Goal: Information Seeking & Learning: Learn about a topic

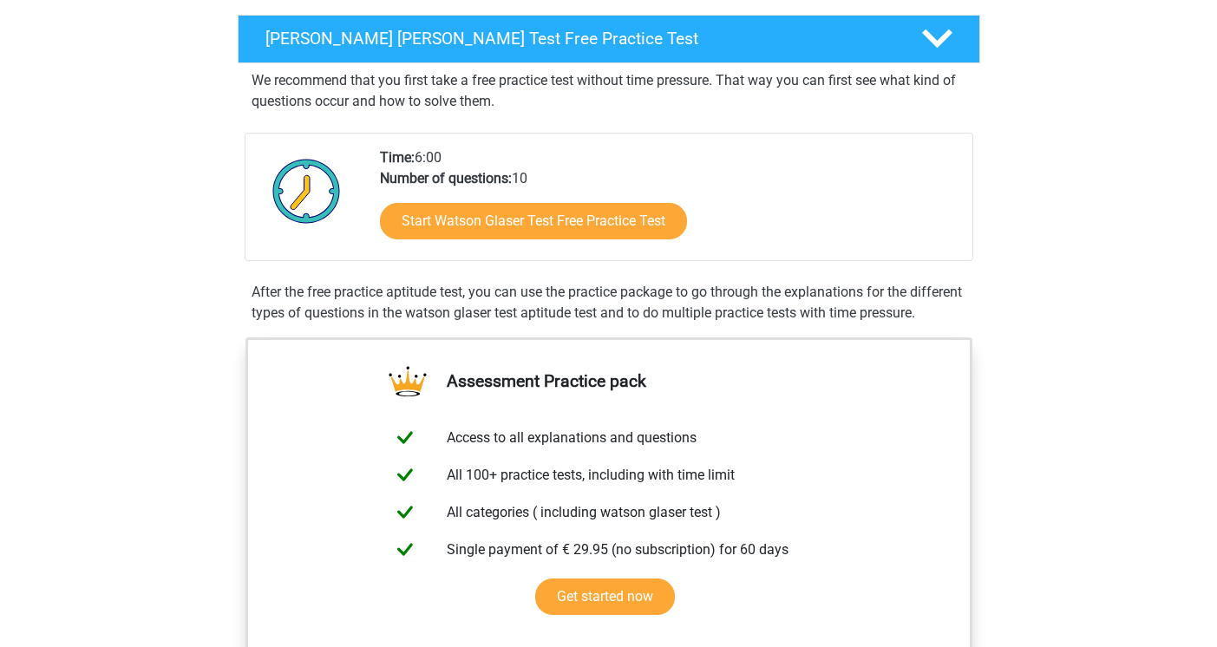
scroll to position [283, 0]
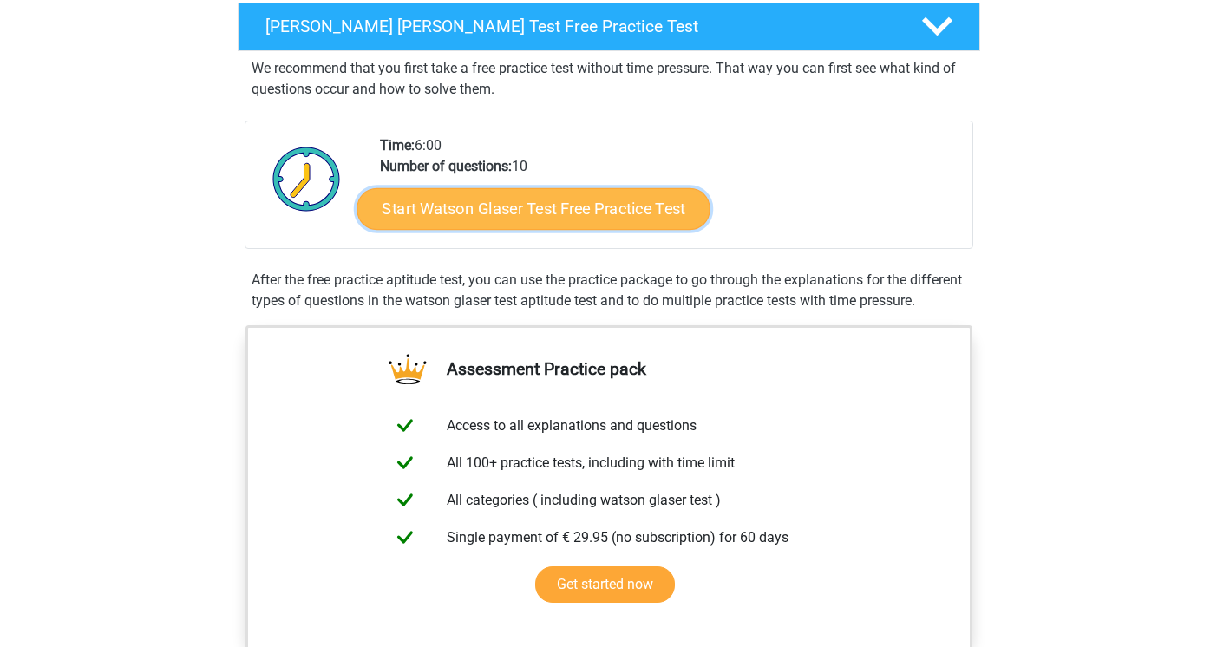
click at [472, 217] on link "Start Watson Glaser Test Free Practice Test" at bounding box center [533, 209] width 353 height 42
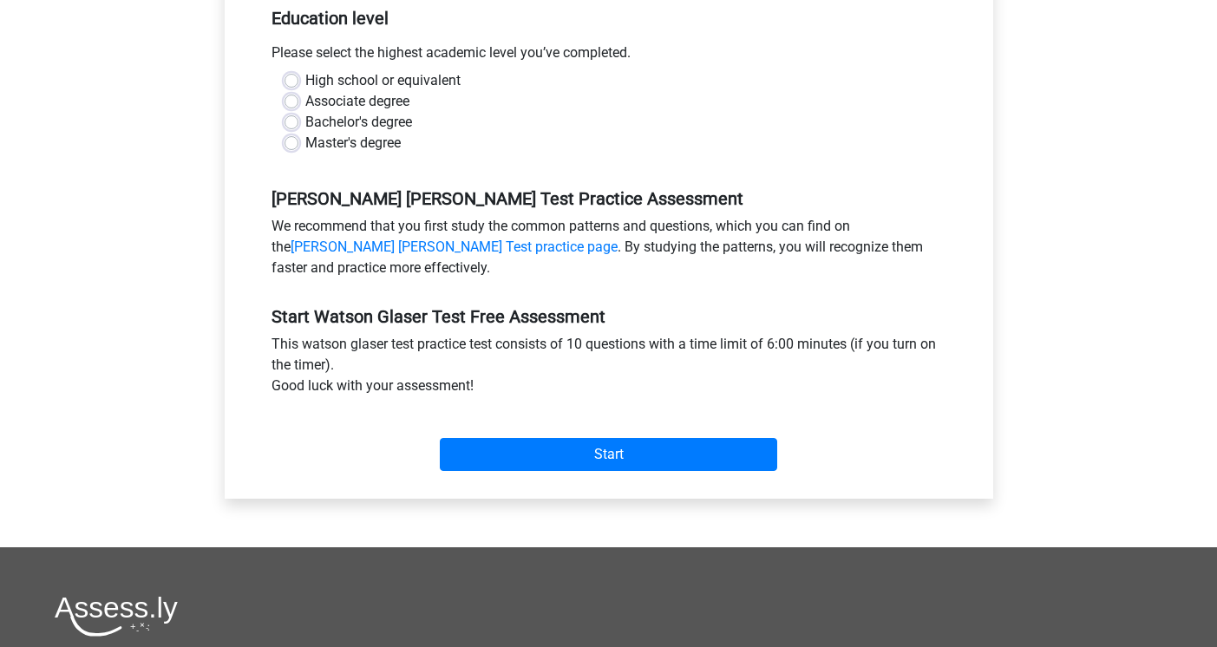
scroll to position [385, 0]
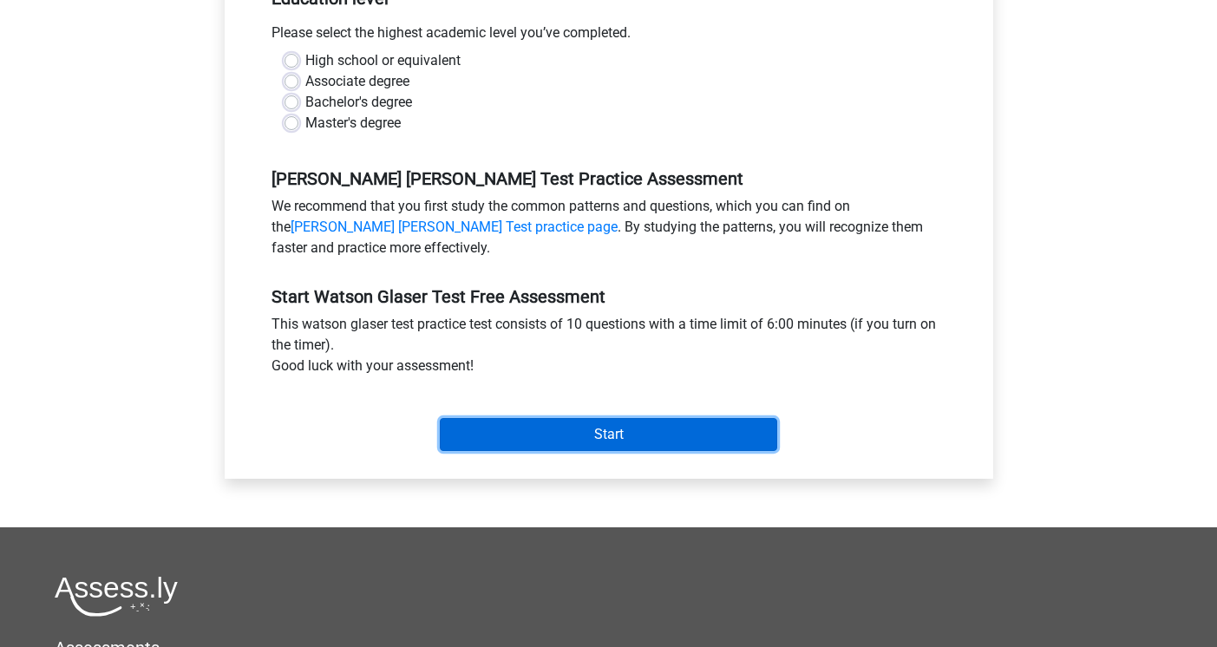
click at [561, 430] on input "Start" at bounding box center [609, 434] width 338 height 33
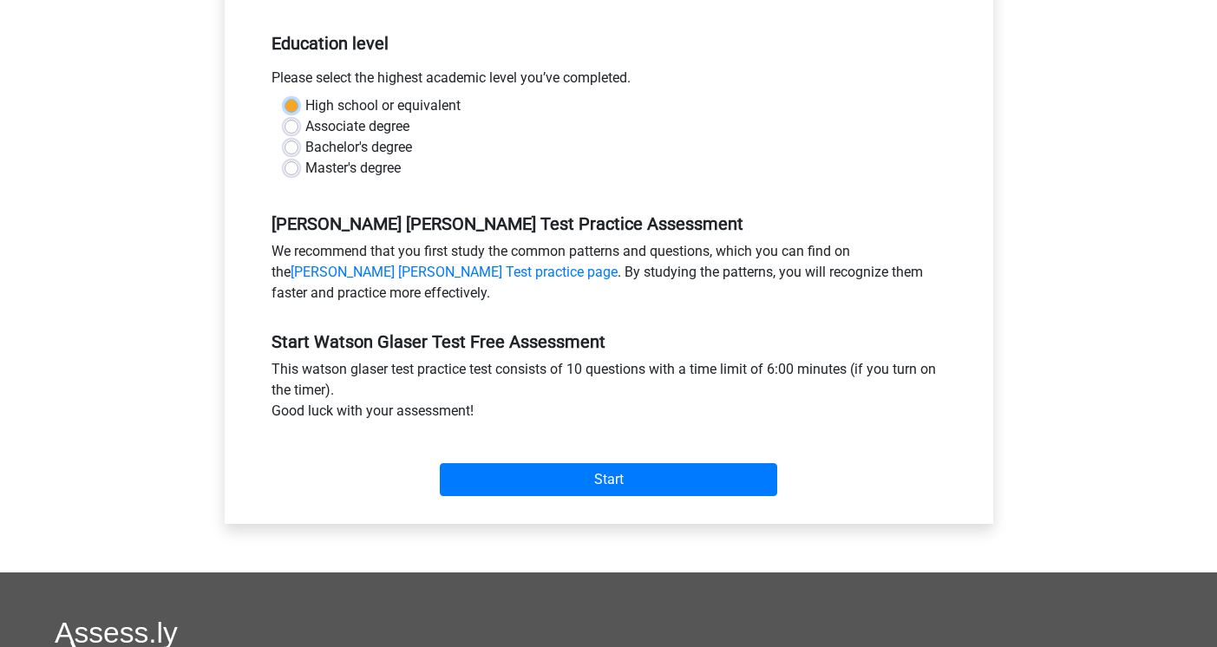
scroll to position [326, 0]
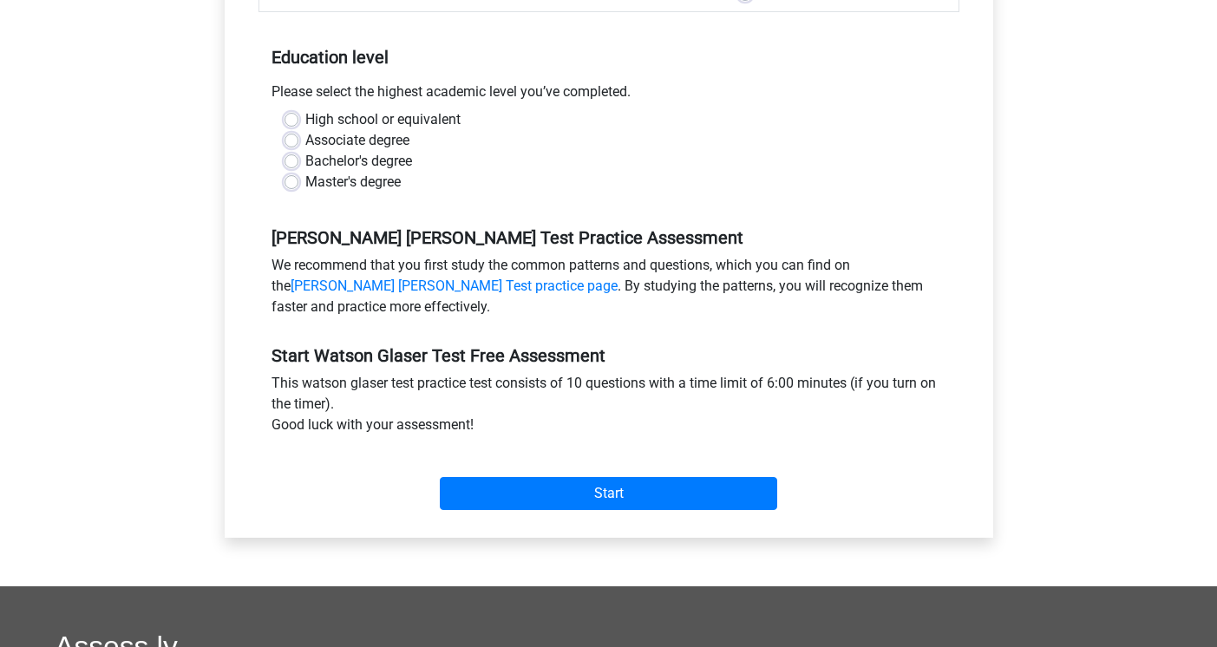
click at [305, 182] on label "Master's degree" at bounding box center [352, 182] width 95 height 21
click at [295, 182] on input "Master's degree" at bounding box center [292, 180] width 14 height 17
radio input "true"
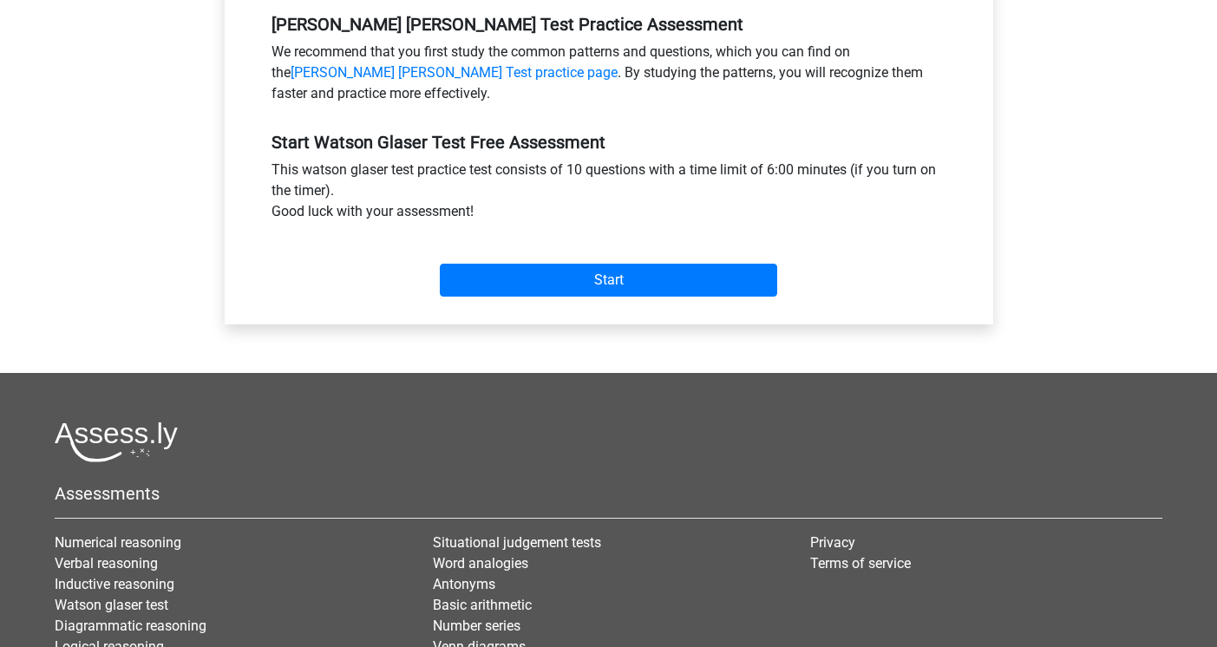
scroll to position [556, 0]
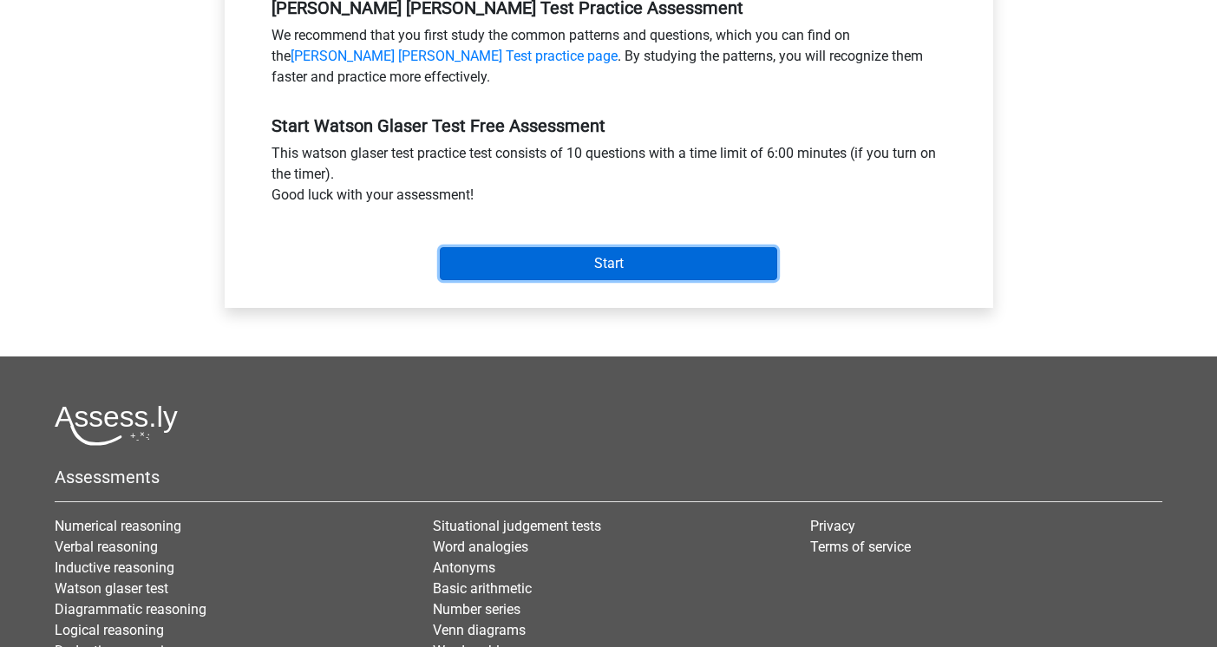
click at [578, 266] on input "Start" at bounding box center [609, 263] width 338 height 33
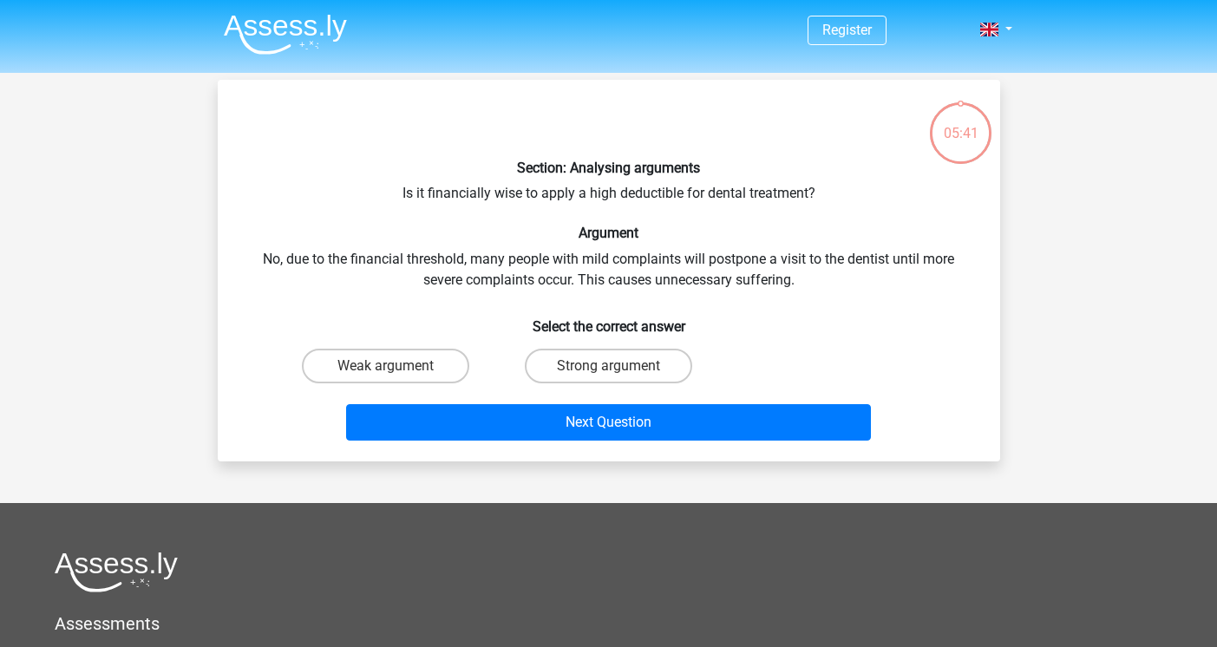
click at [631, 349] on div "Strong argument" at bounding box center [608, 366] width 209 height 35
click at [631, 356] on label "Strong argument" at bounding box center [608, 366] width 167 height 35
click at [620, 366] on input "Strong argument" at bounding box center [613, 371] width 11 height 11
radio input "true"
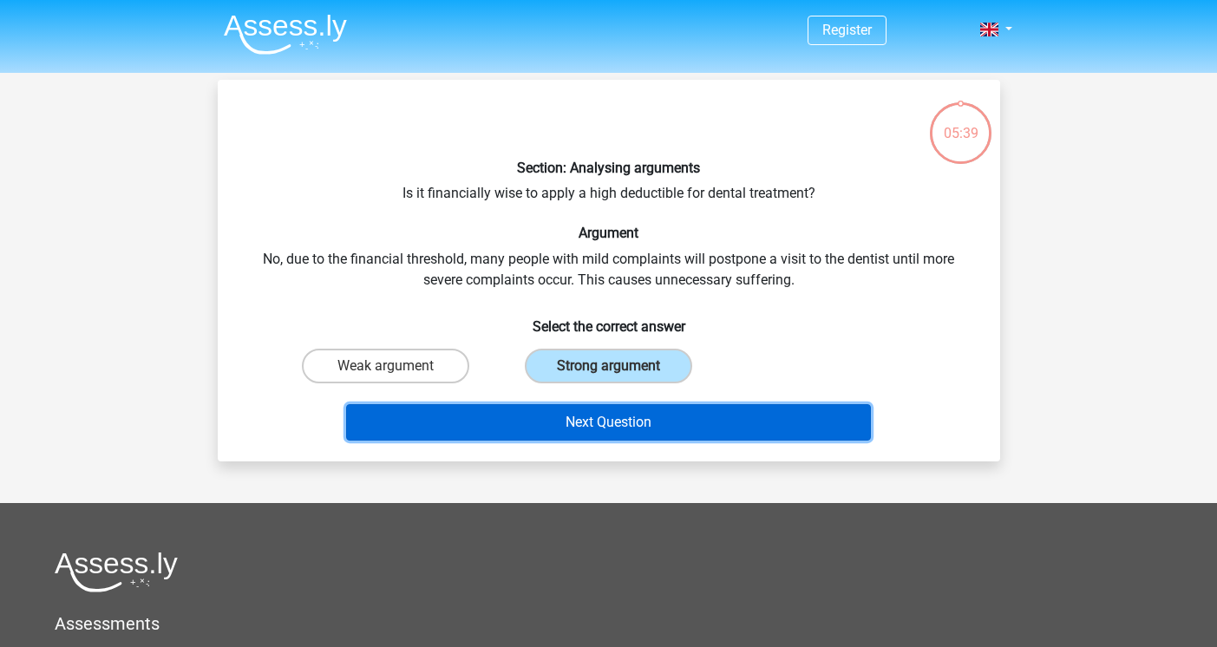
click at [632, 414] on button "Next Question" at bounding box center [608, 422] width 525 height 36
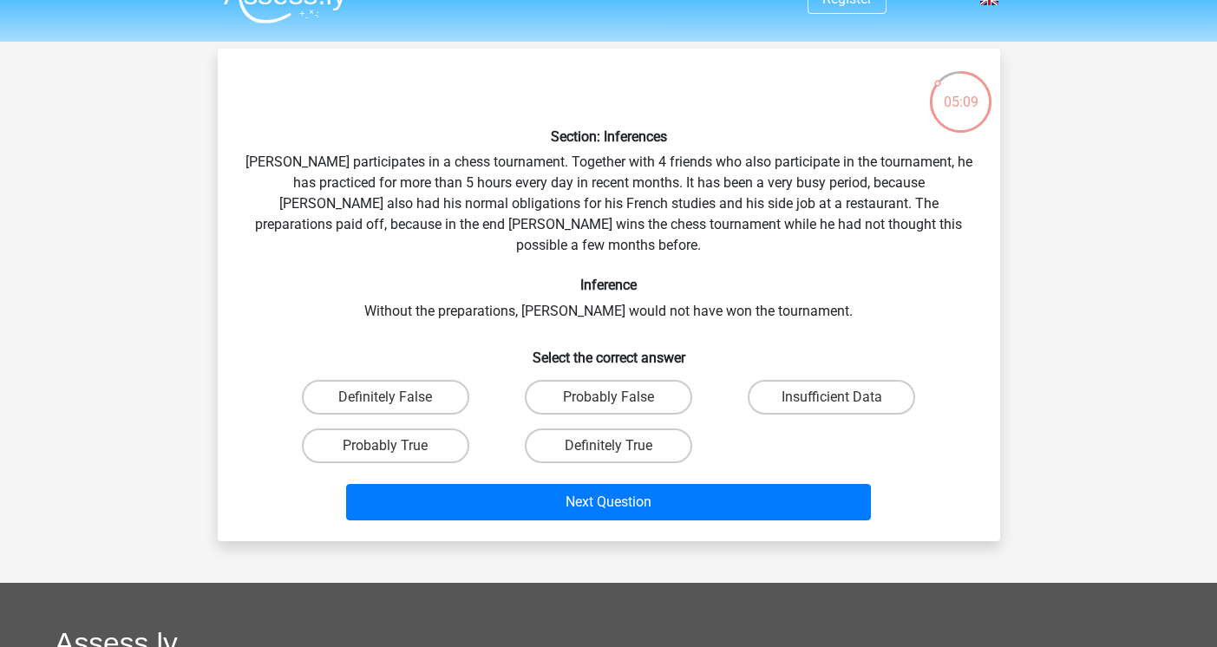
scroll to position [25, 0]
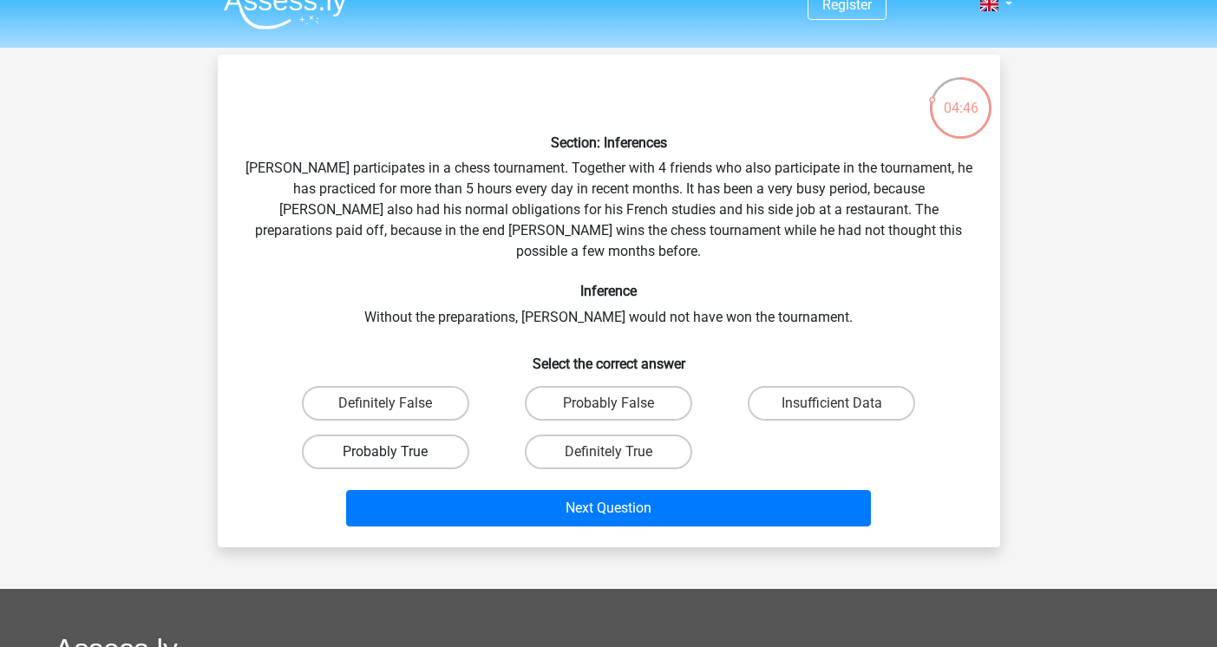
click at [386, 435] on label "Probably True" at bounding box center [385, 452] width 167 height 35
click at [386, 452] on input "Probably True" at bounding box center [390, 457] width 11 height 11
radio input "true"
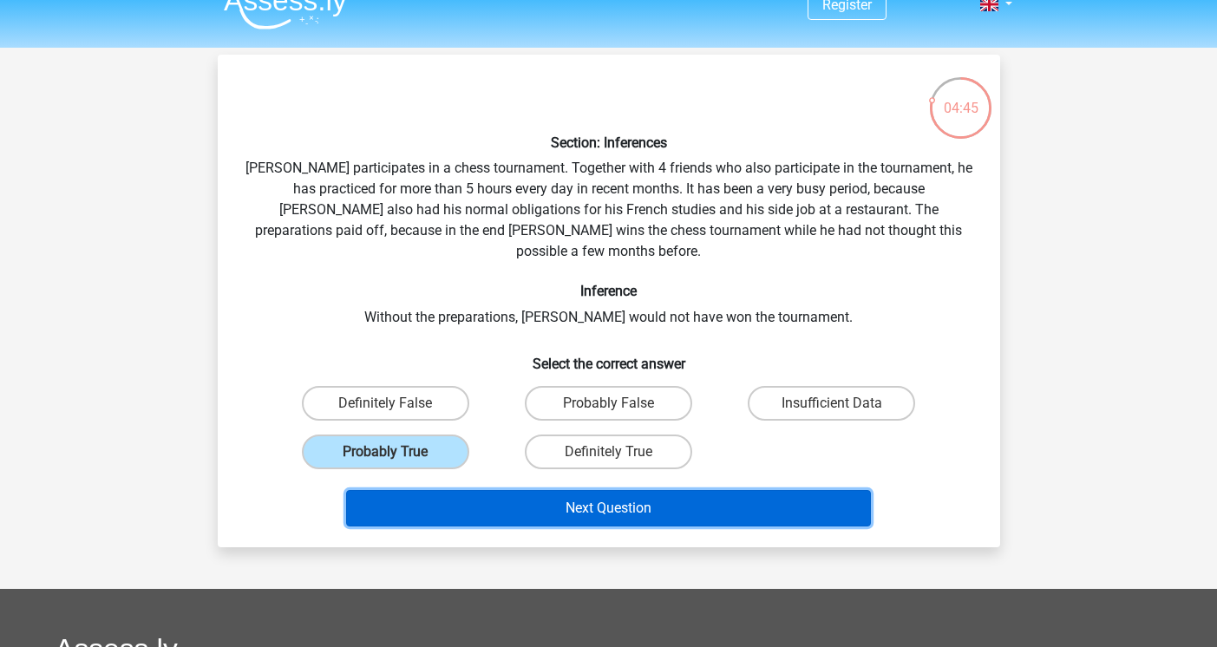
click at [567, 490] on button "Next Question" at bounding box center [608, 508] width 525 height 36
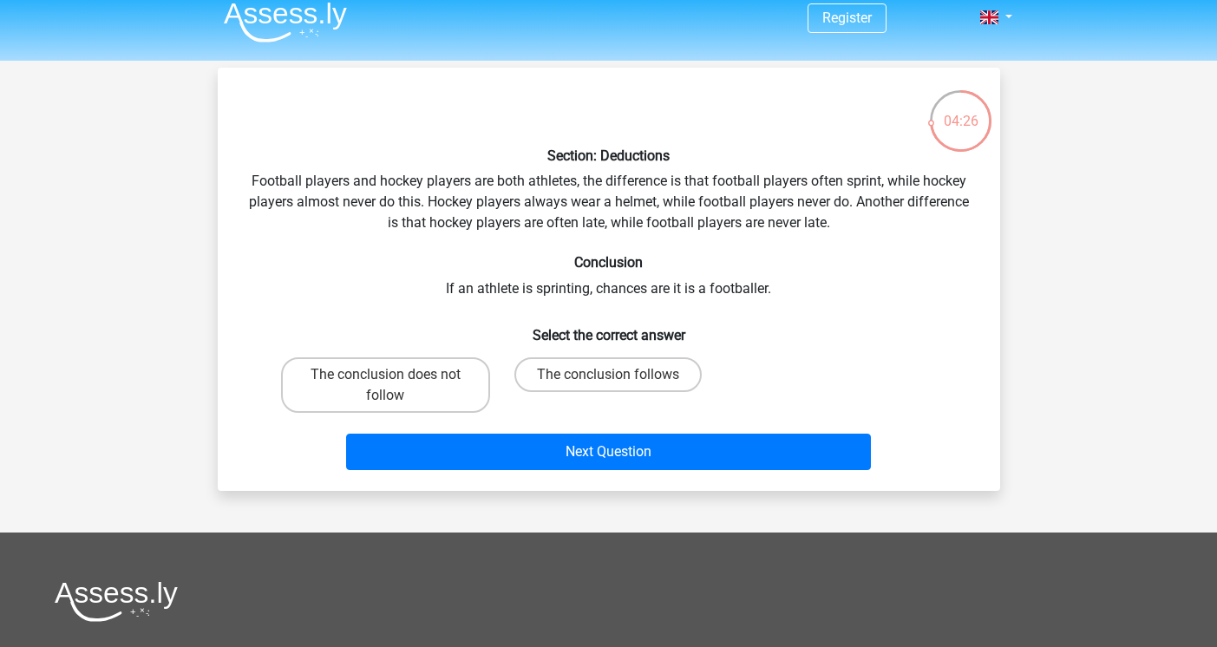
scroll to position [16, 0]
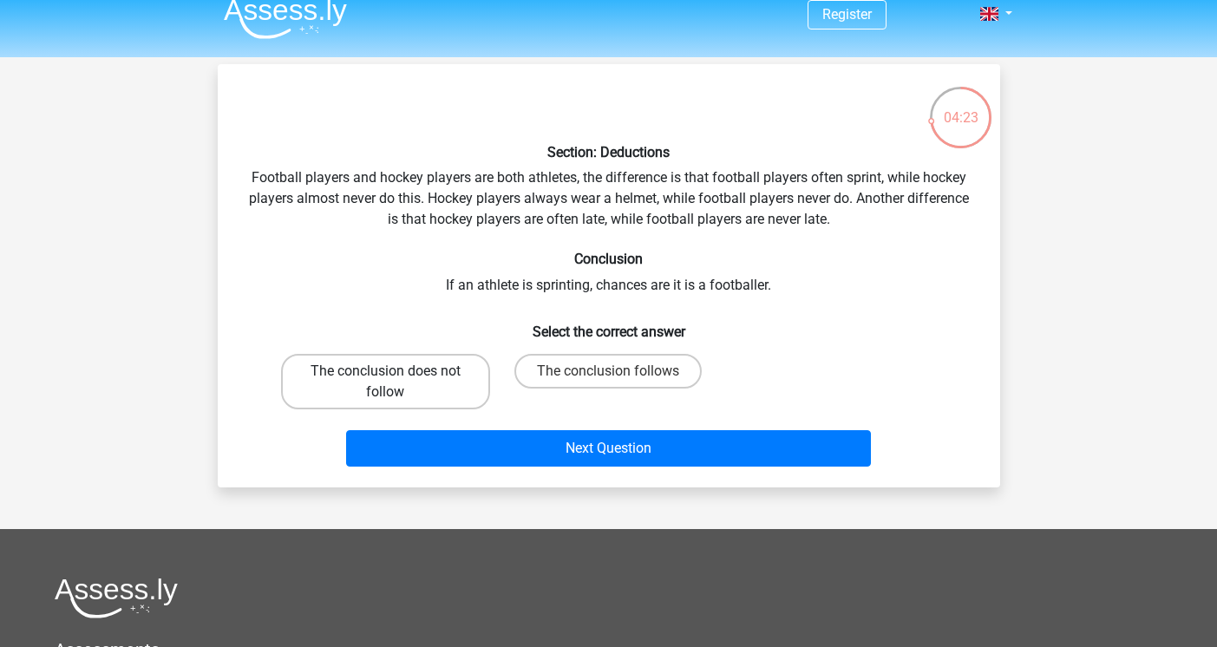
click at [444, 388] on label "The conclusion does not follow" at bounding box center [385, 382] width 209 height 56
click at [397, 383] on input "The conclusion does not follow" at bounding box center [390, 376] width 11 height 11
radio input "true"
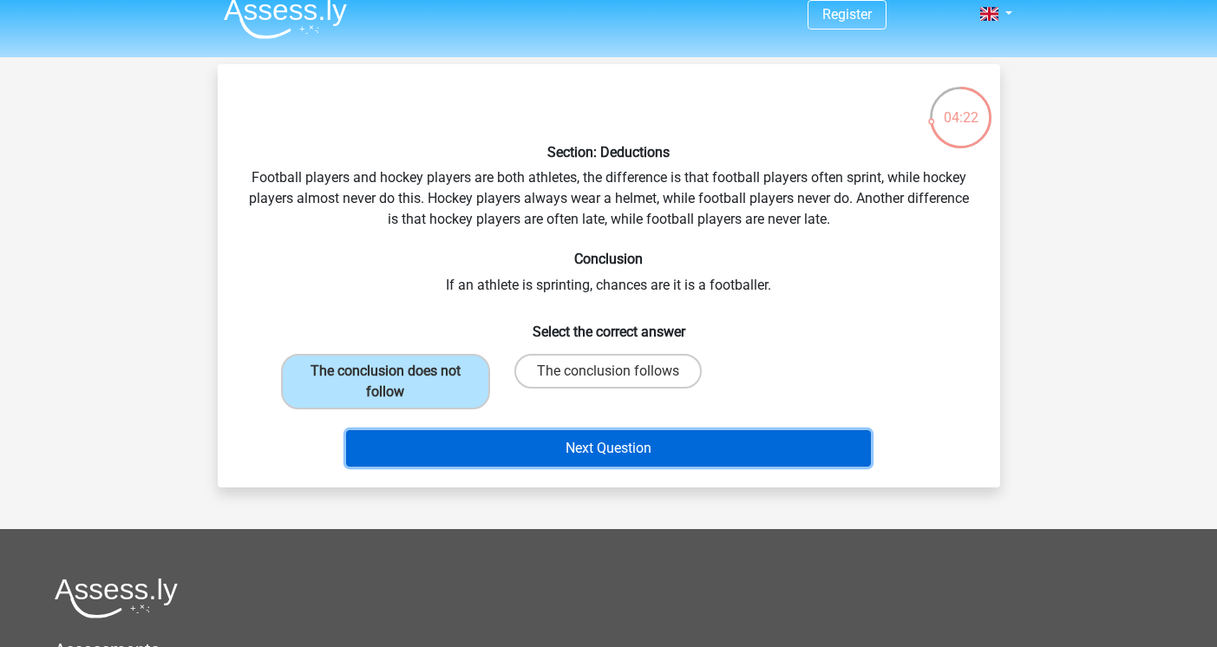
click at [626, 443] on button "Next Question" at bounding box center [608, 448] width 525 height 36
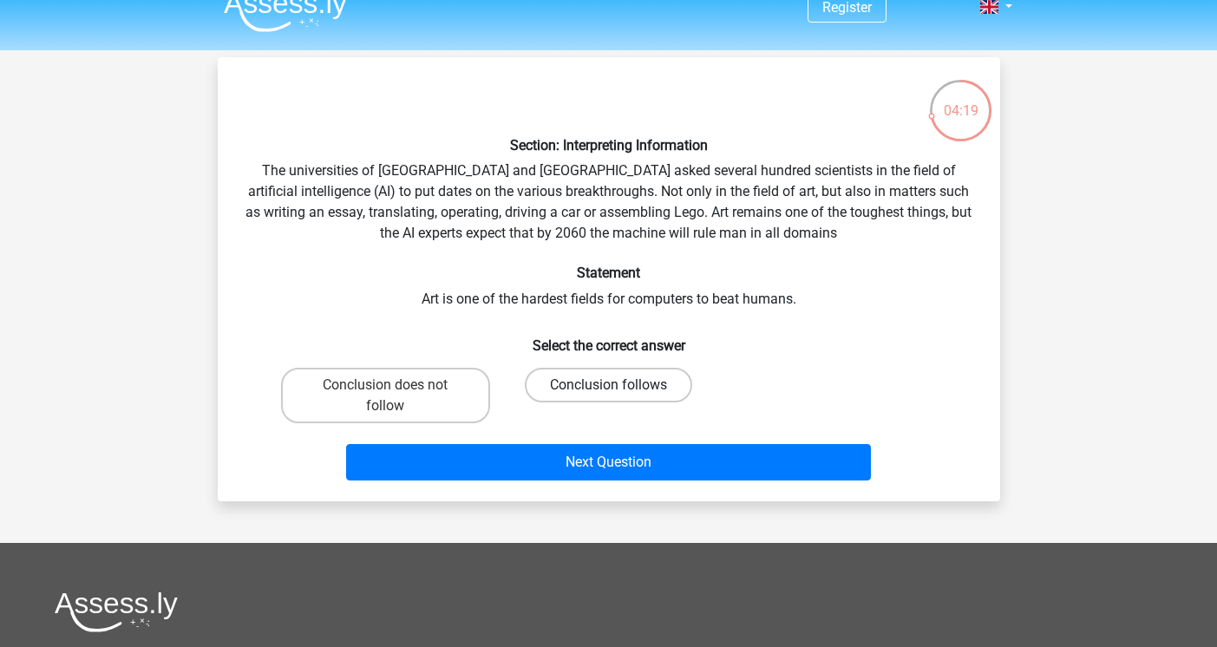
scroll to position [12, 0]
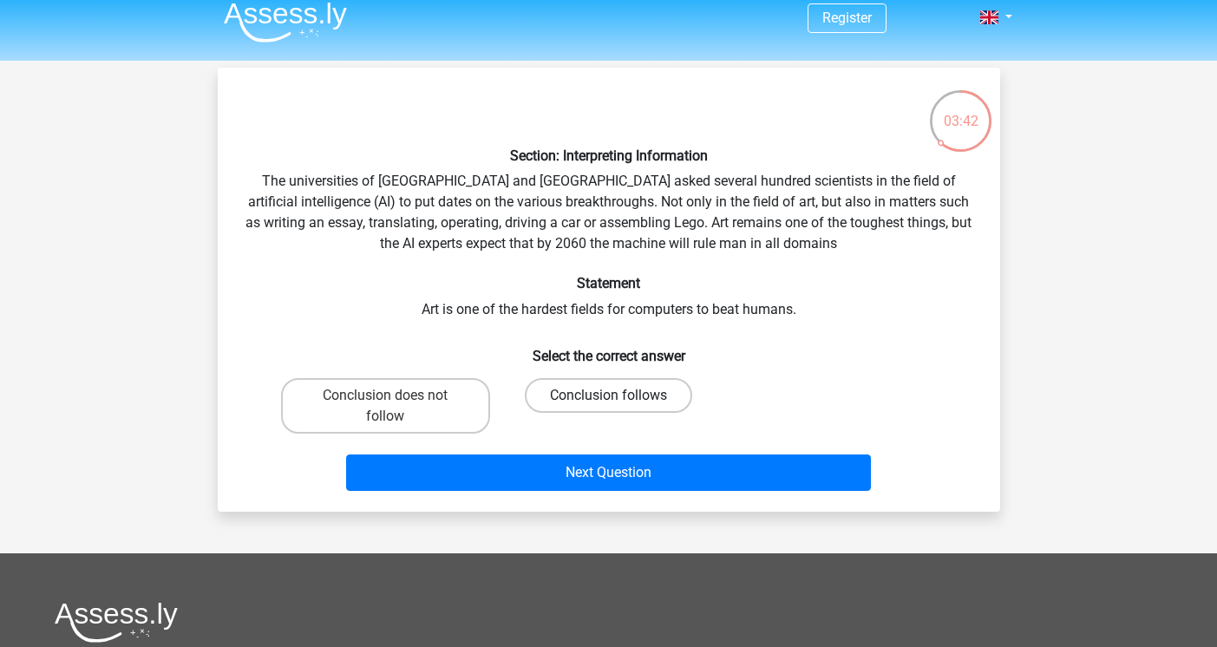
click at [596, 404] on label "Conclusion follows" at bounding box center [608, 395] width 167 height 35
click at [608, 404] on input "Conclusion follows" at bounding box center [613, 401] width 11 height 11
radio input "true"
click at [626, 451] on div "Next Question" at bounding box center [609, 469] width 727 height 57
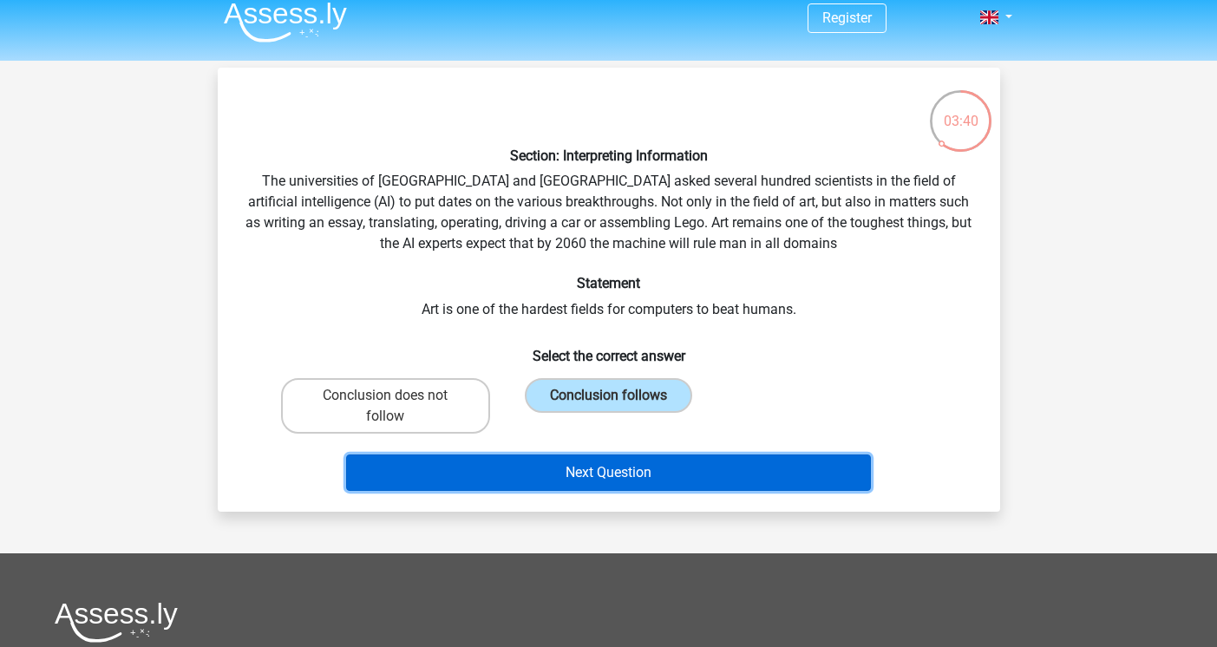
click at [620, 466] on button "Next Question" at bounding box center [608, 473] width 525 height 36
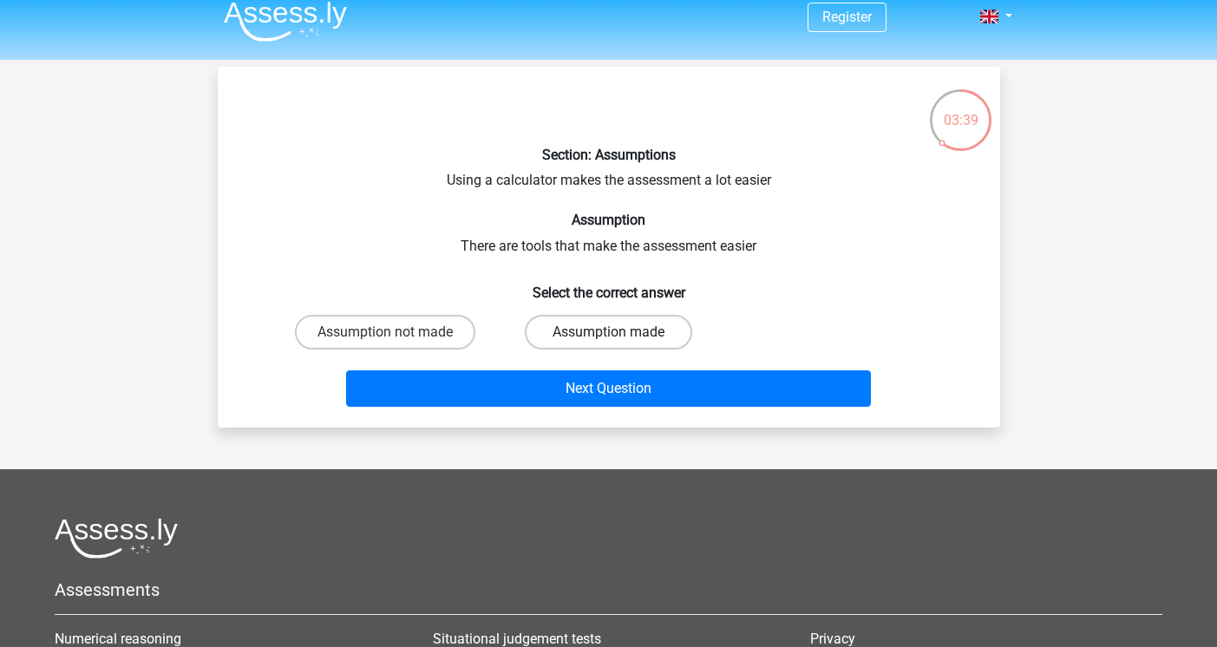
scroll to position [0, 0]
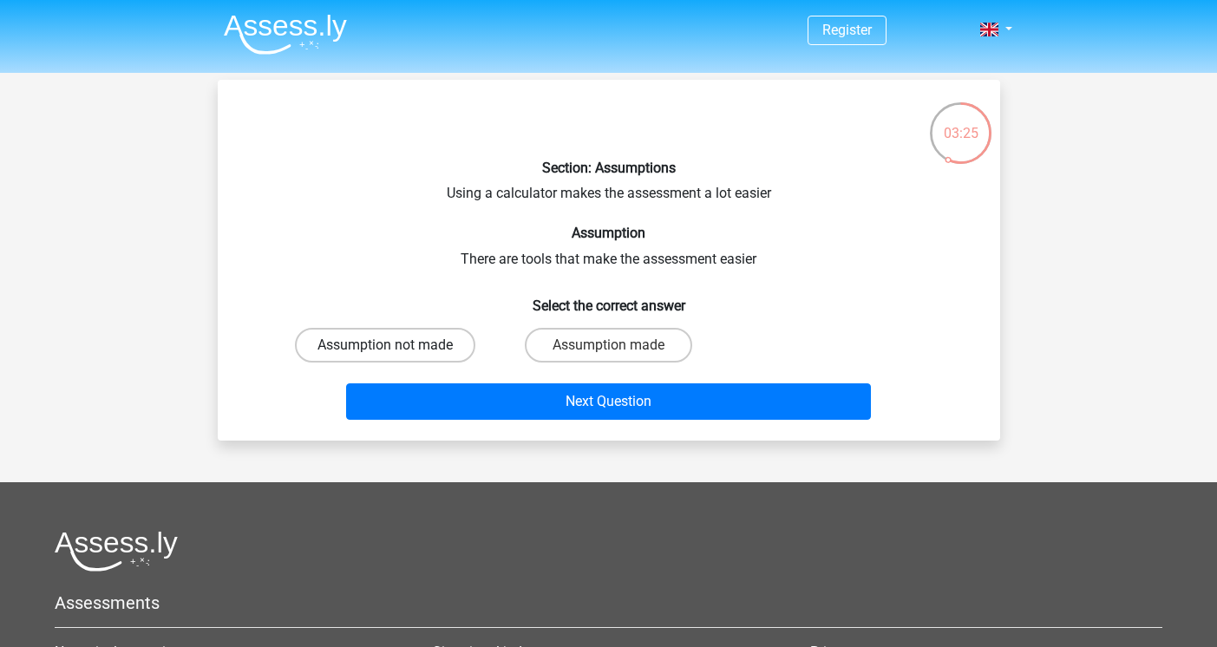
click at [441, 348] on label "Assumption not made" at bounding box center [385, 345] width 180 height 35
click at [397, 348] on input "Assumption not made" at bounding box center [390, 350] width 11 height 11
radio input "true"
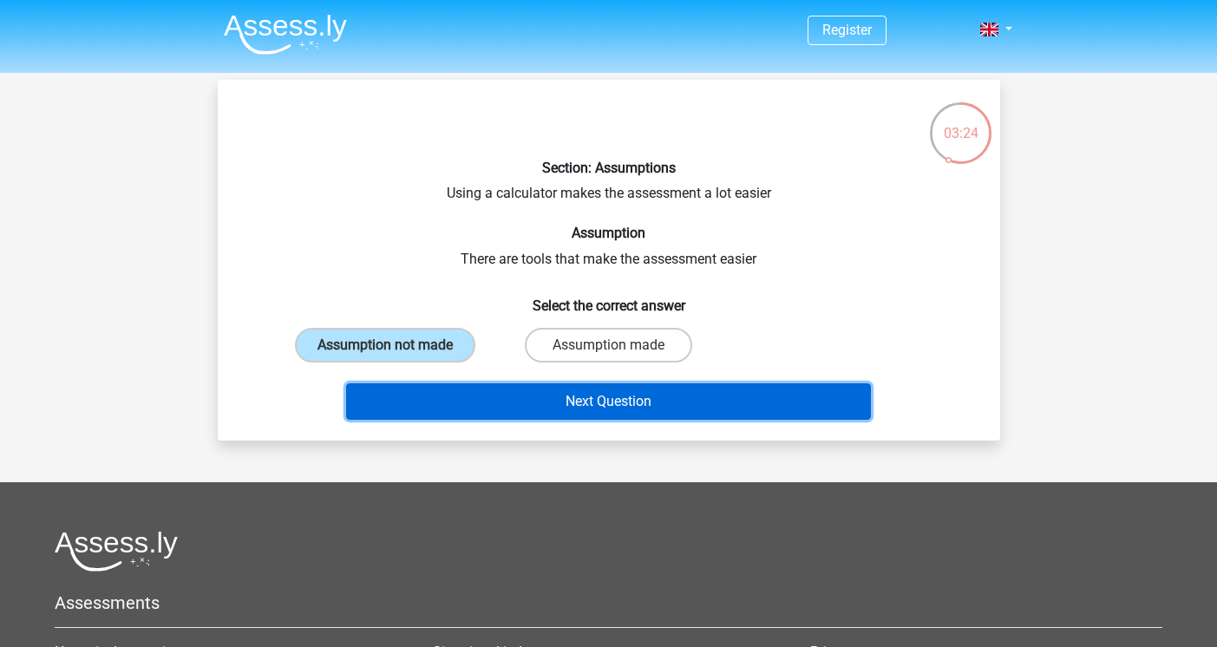
click at [561, 398] on button "Next Question" at bounding box center [608, 402] width 525 height 36
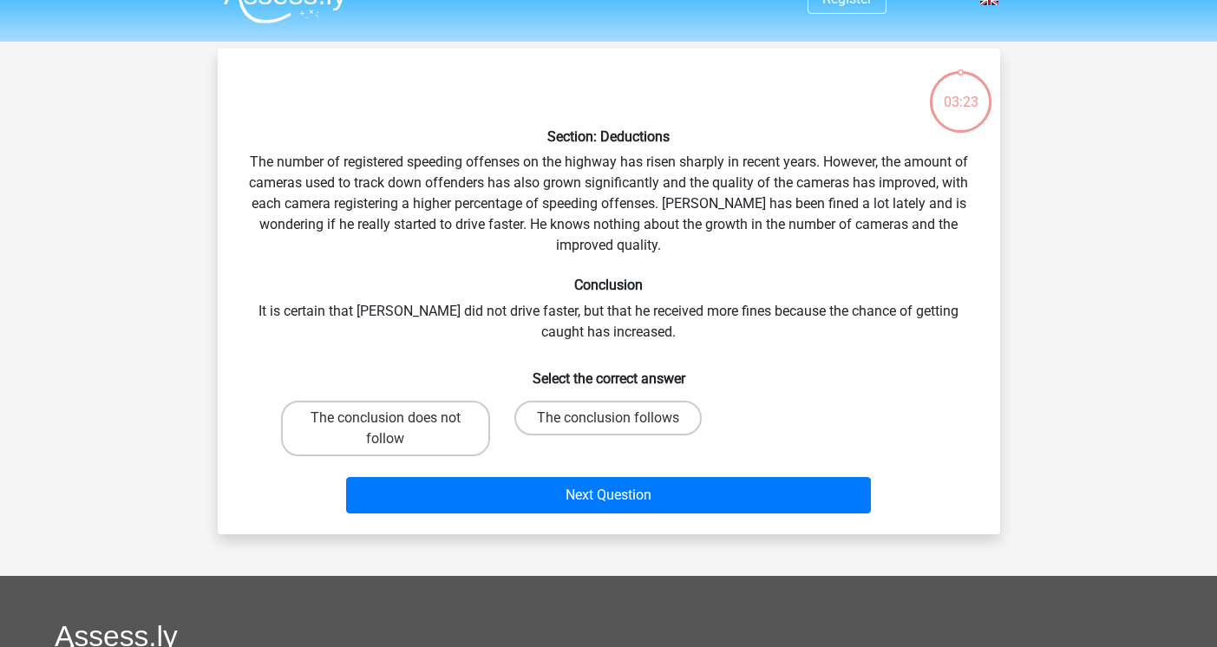
scroll to position [30, 0]
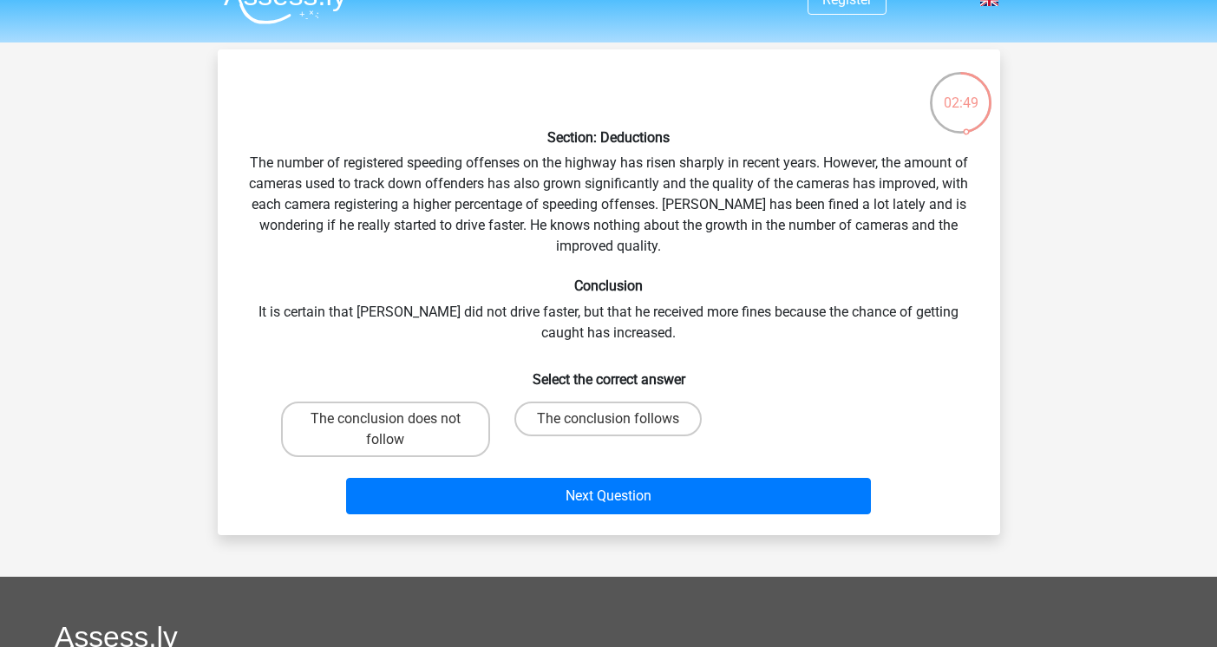
click at [615, 426] on input "The conclusion follows" at bounding box center [613, 424] width 11 height 11
radio input "true"
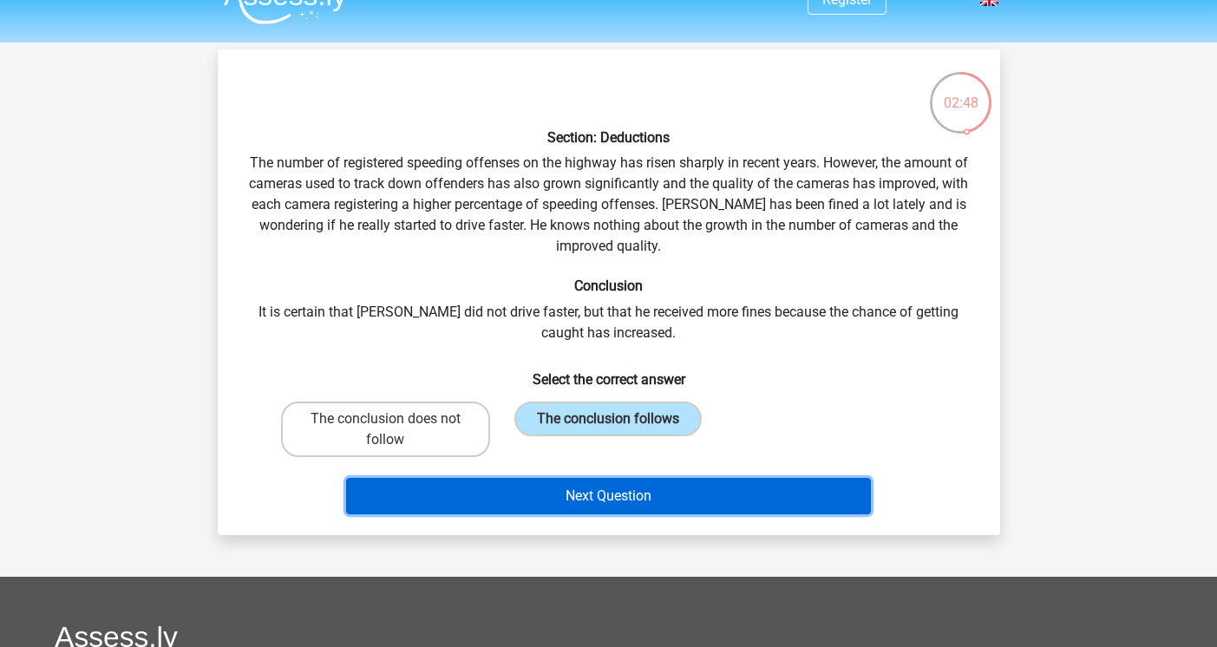
click at [610, 508] on button "Next Question" at bounding box center [608, 496] width 525 height 36
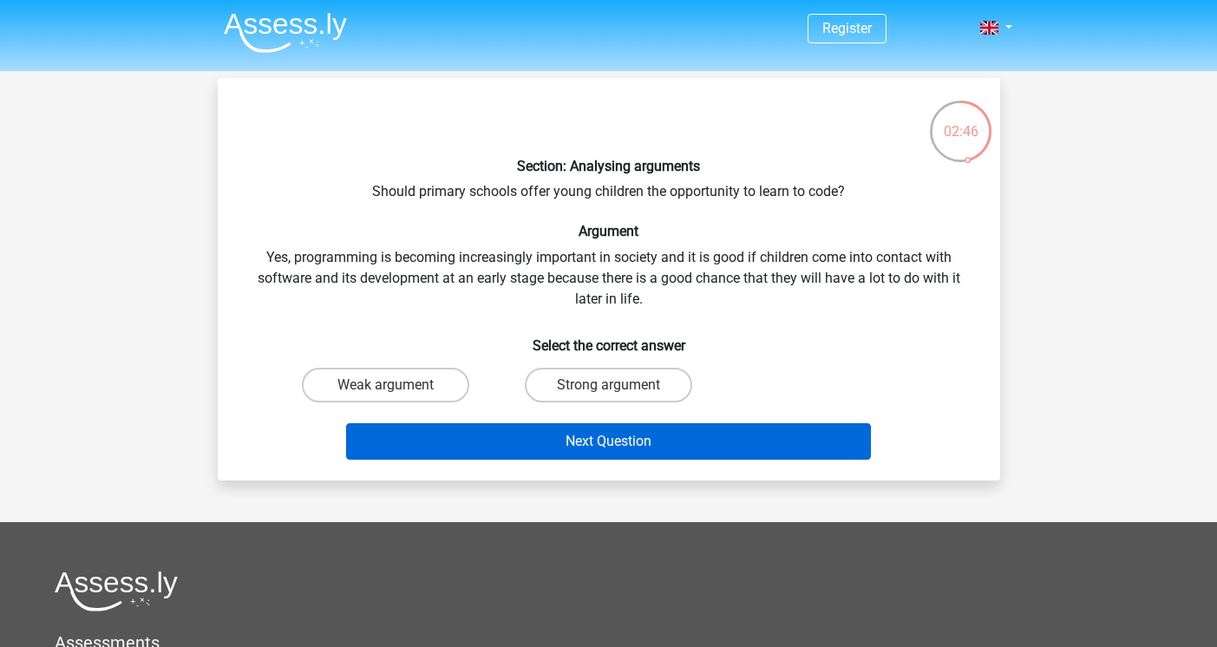
scroll to position [0, 0]
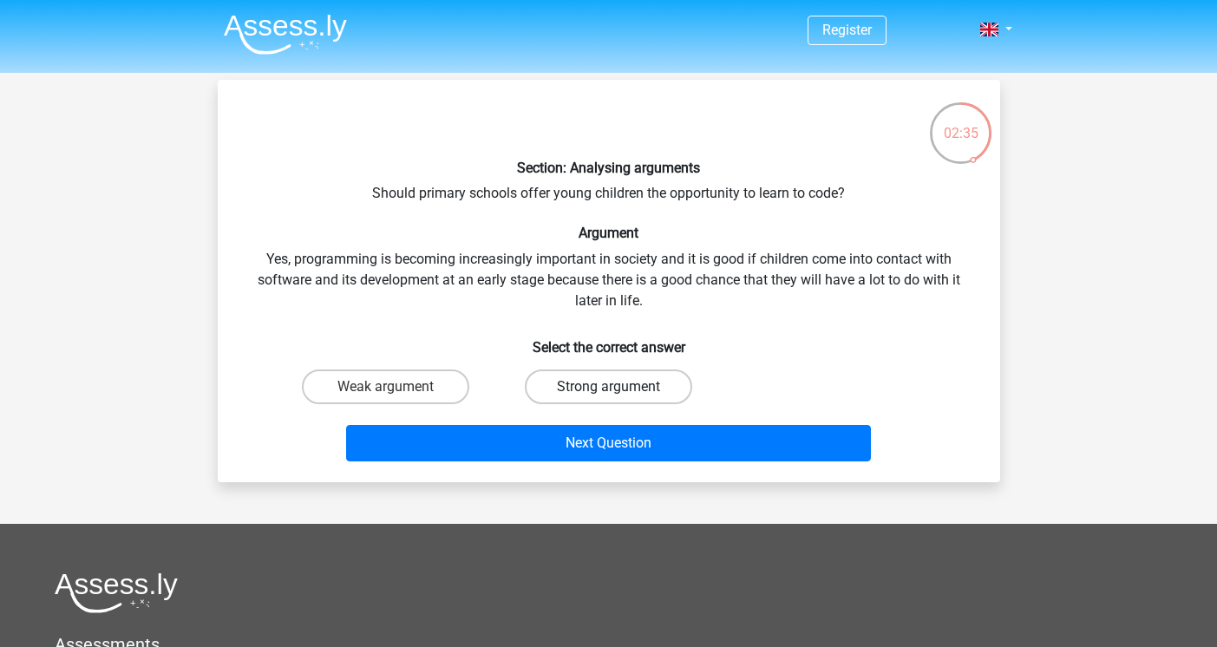
click at [590, 397] on label "Strong argument" at bounding box center [608, 387] width 167 height 35
click at [608, 397] on input "Strong argument" at bounding box center [613, 392] width 11 height 11
radio input "true"
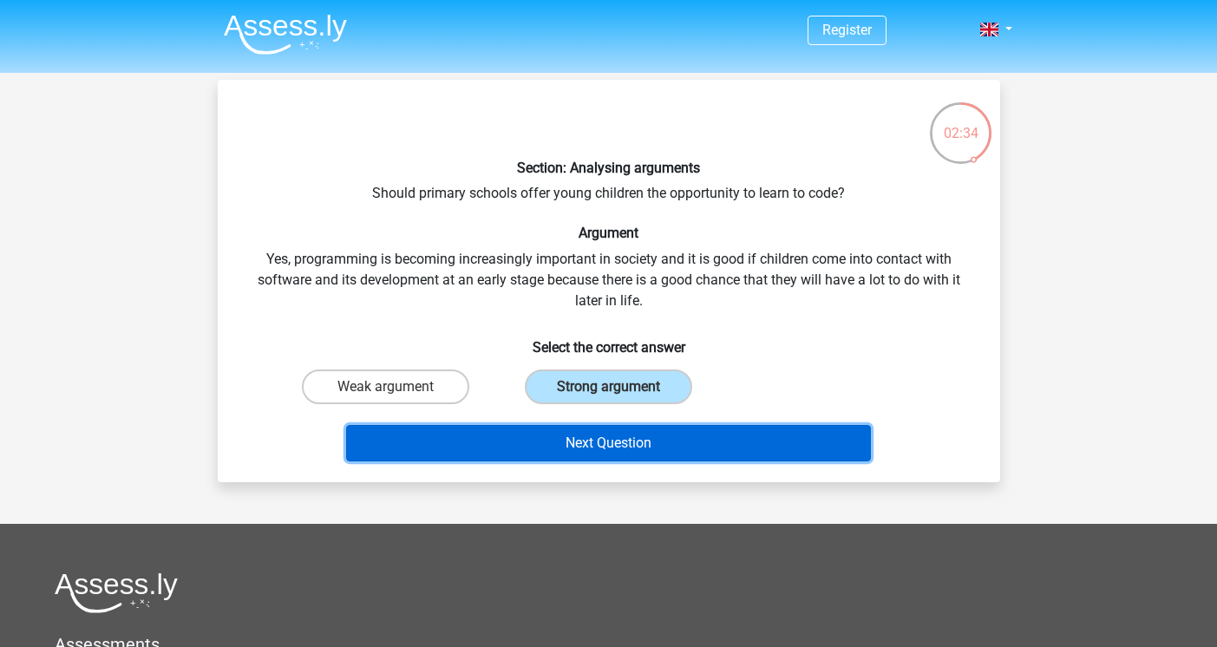
click at [647, 440] on button "Next Question" at bounding box center [608, 443] width 525 height 36
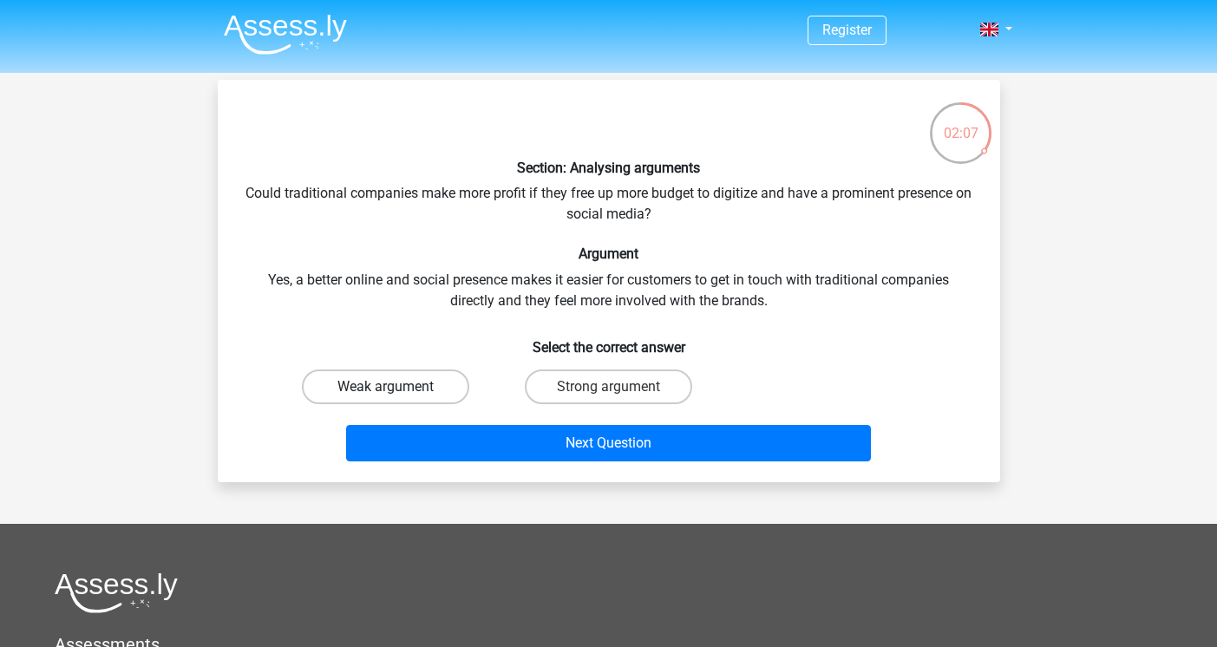
click at [450, 378] on label "Weak argument" at bounding box center [385, 387] width 167 height 35
click at [397, 387] on input "Weak argument" at bounding box center [390, 392] width 11 height 11
radio input "true"
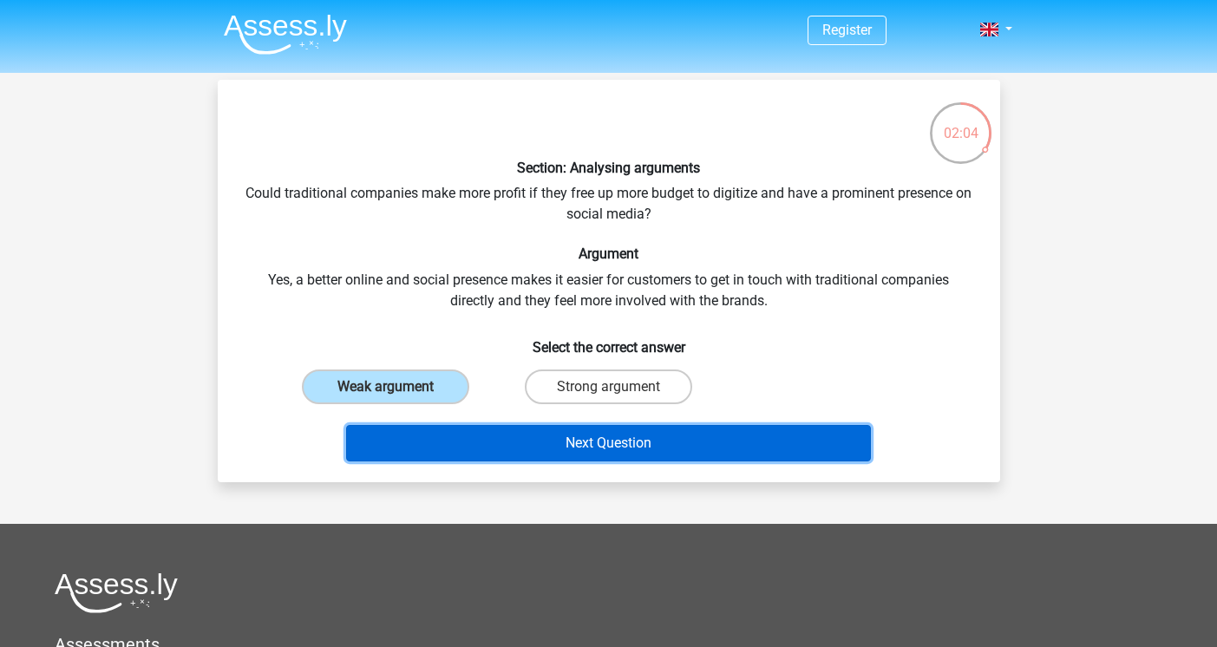
click at [535, 445] on button "Next Question" at bounding box center [608, 443] width 525 height 36
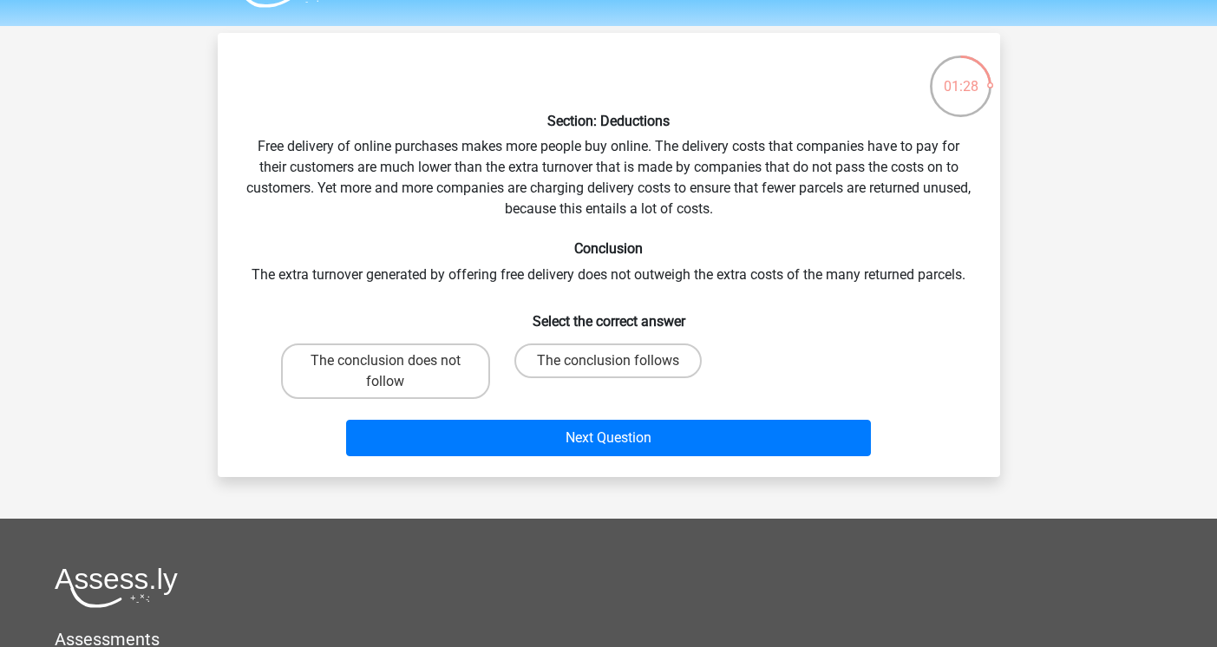
scroll to position [49, 0]
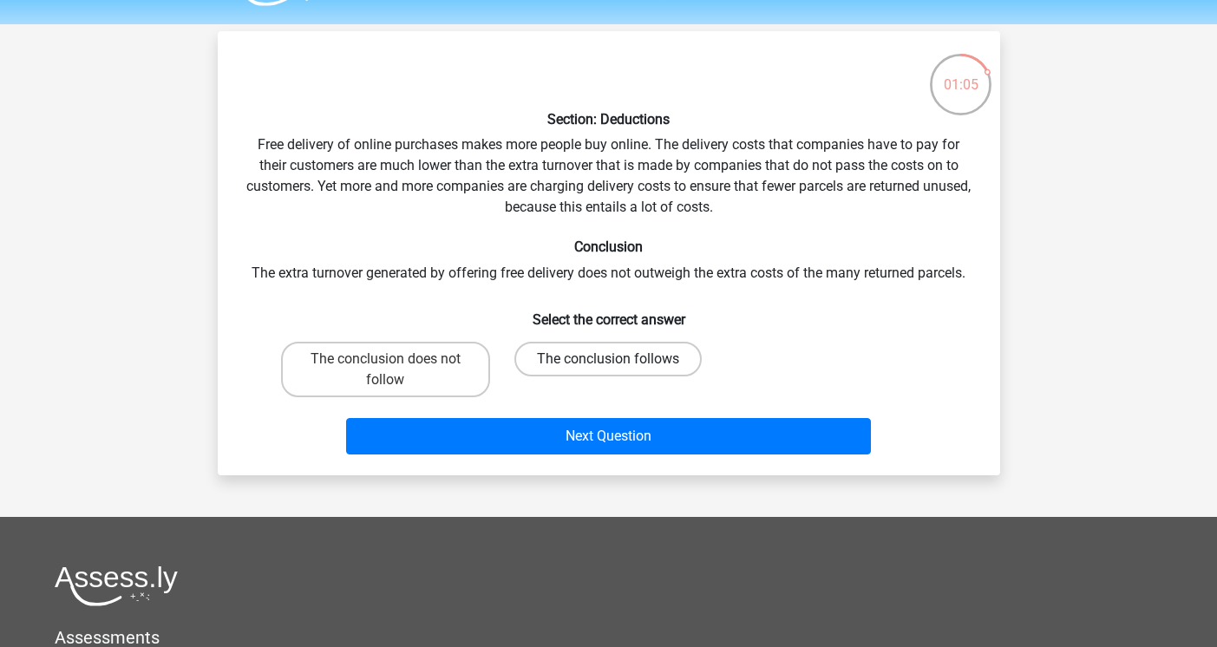
click at [571, 351] on label "The conclusion follows" at bounding box center [608, 359] width 187 height 35
click at [608, 359] on input "The conclusion follows" at bounding box center [613, 364] width 11 height 11
radio input "true"
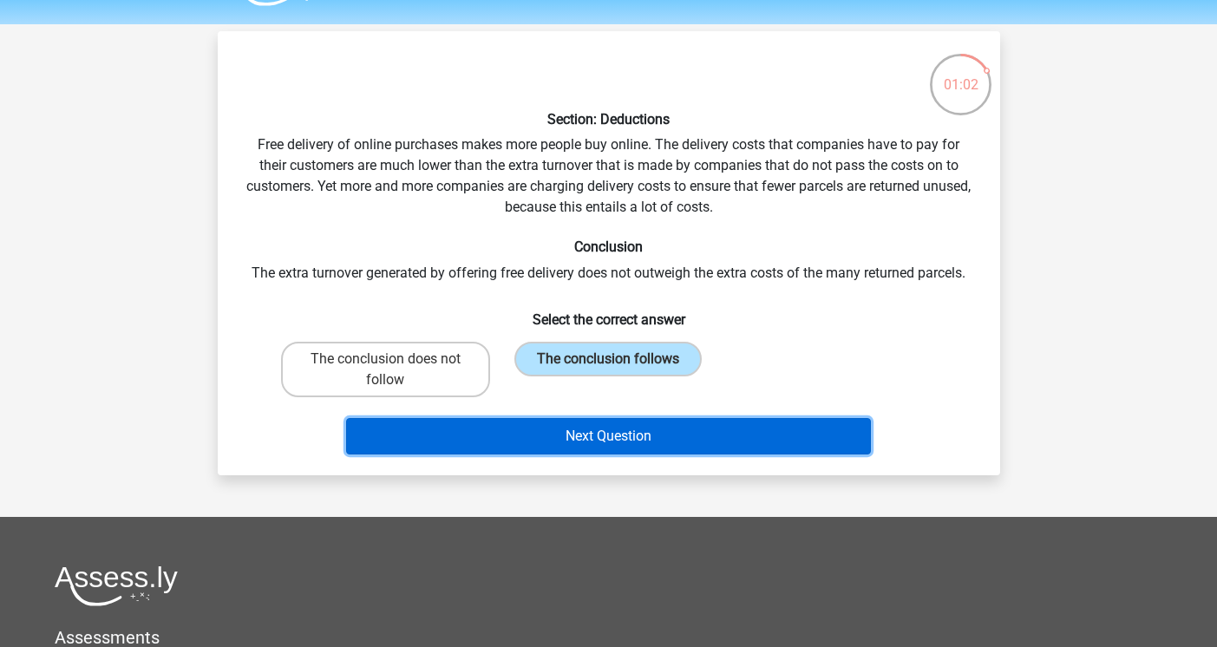
click at [557, 436] on button "Next Question" at bounding box center [608, 436] width 525 height 36
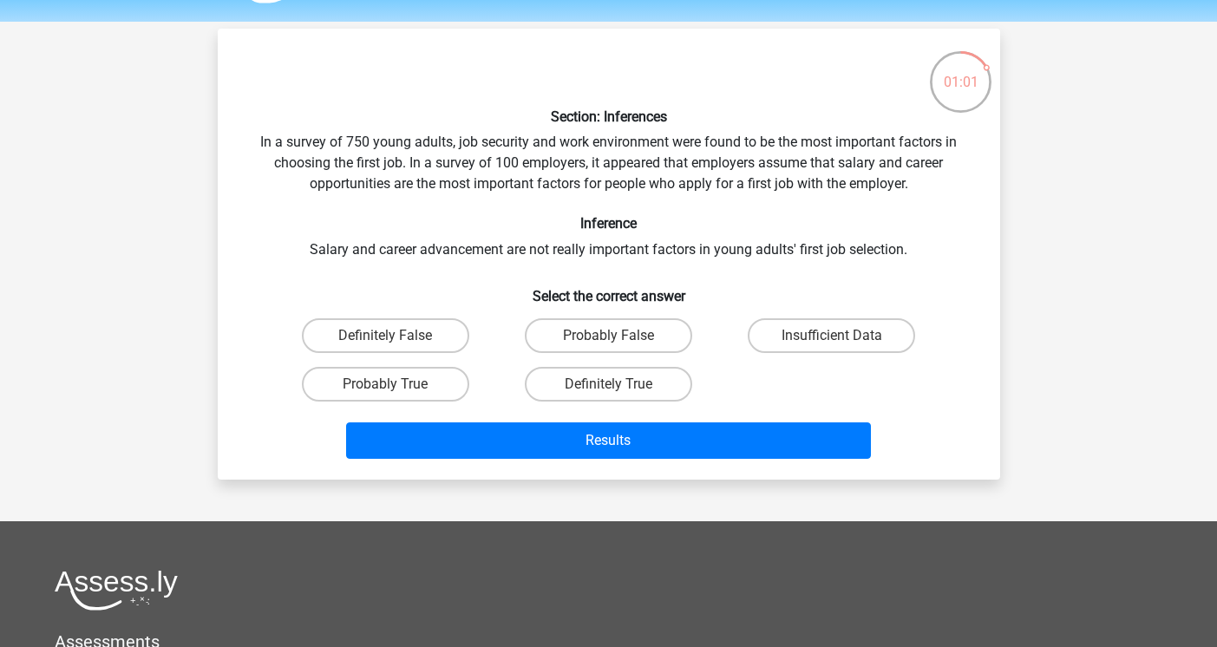
scroll to position [45, 0]
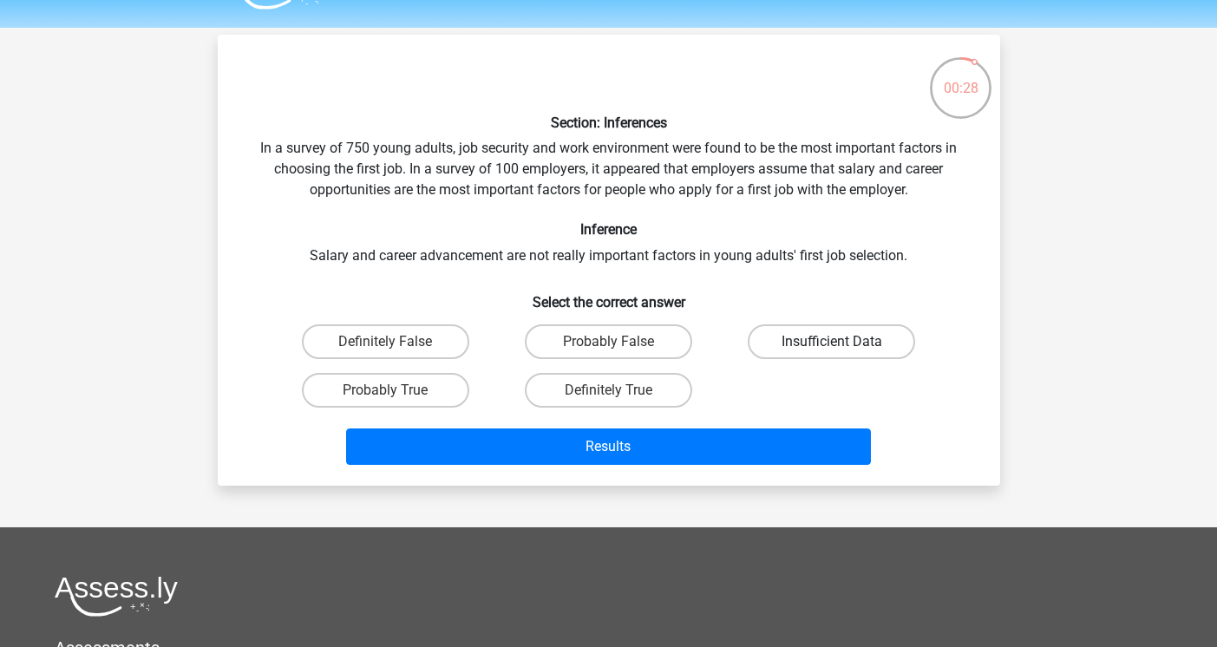
click at [820, 331] on label "Insufficient Data" at bounding box center [831, 342] width 167 height 35
click at [832, 342] on input "Insufficient Data" at bounding box center [837, 347] width 11 height 11
radio input "true"
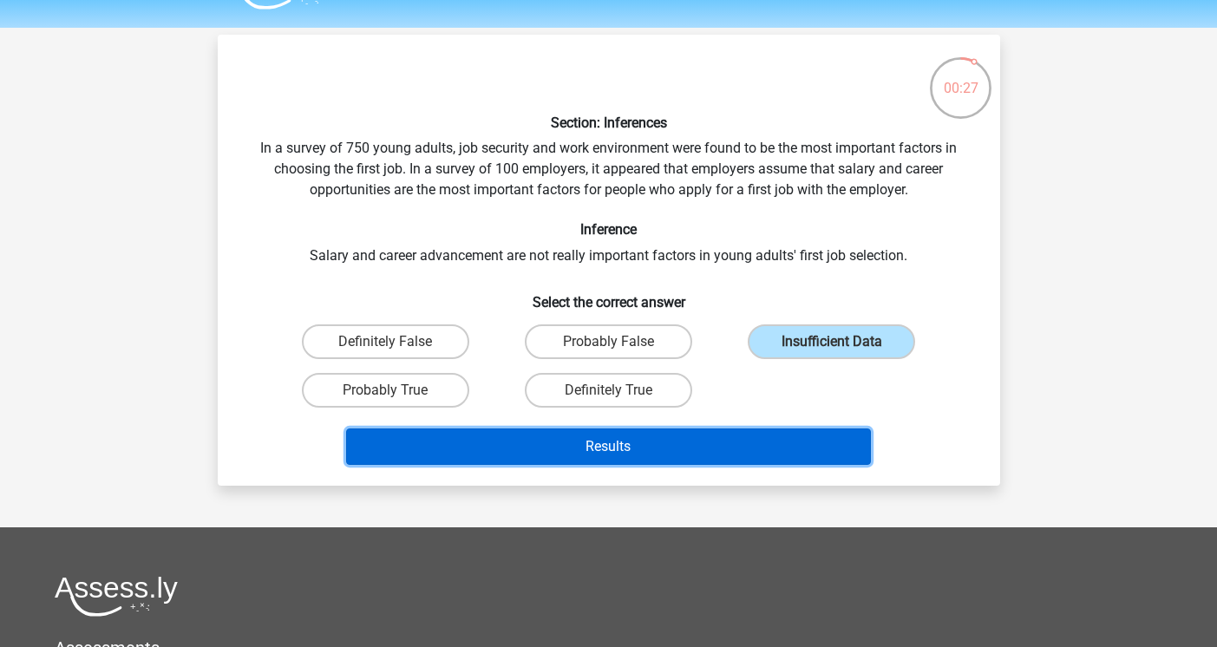
click at [765, 437] on button "Results" at bounding box center [608, 447] width 525 height 36
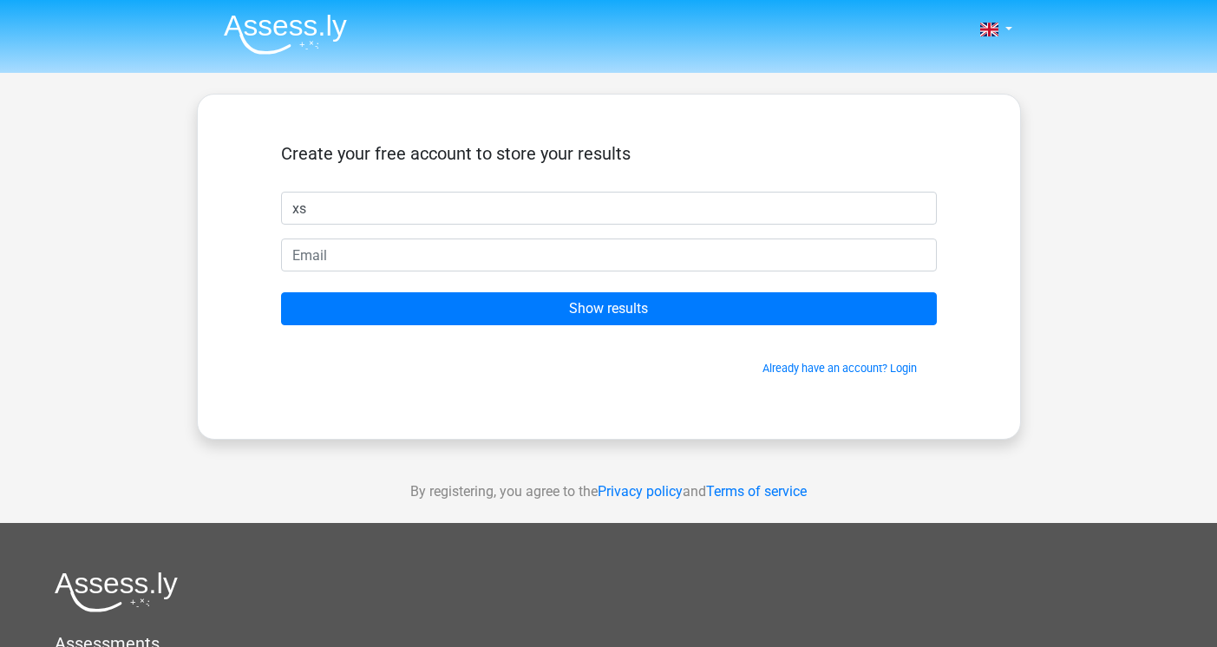
type input "x"
type input "[PERSON_NAME]"
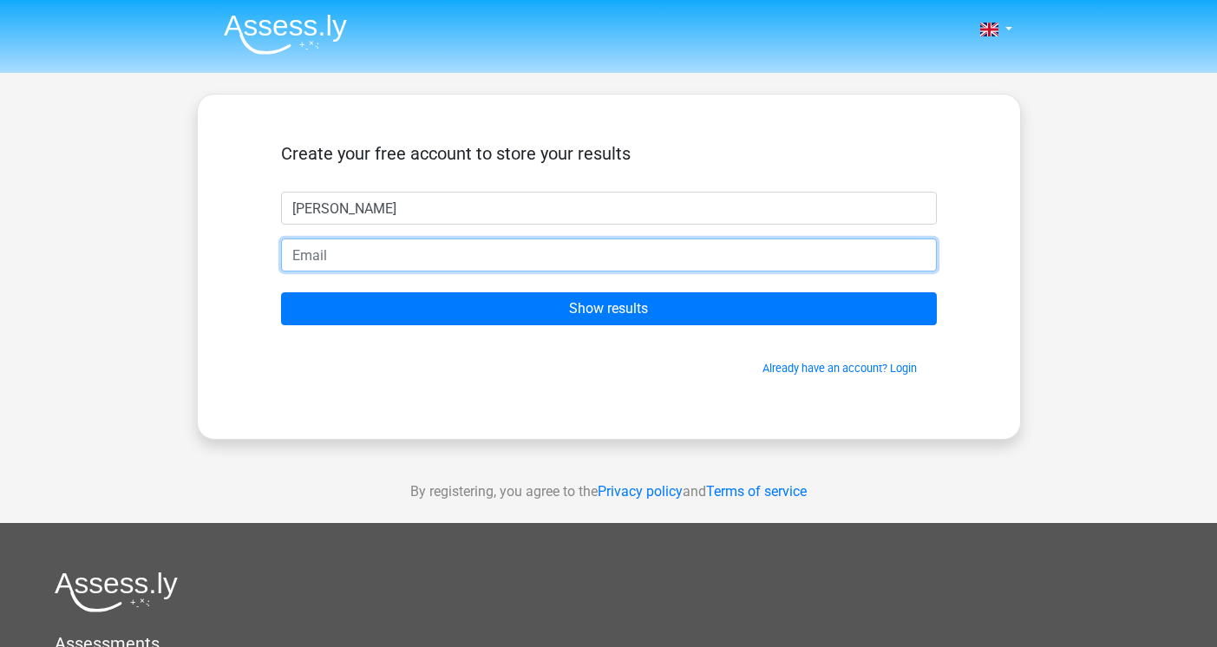
click at [548, 263] on input "email" at bounding box center [609, 255] width 656 height 33
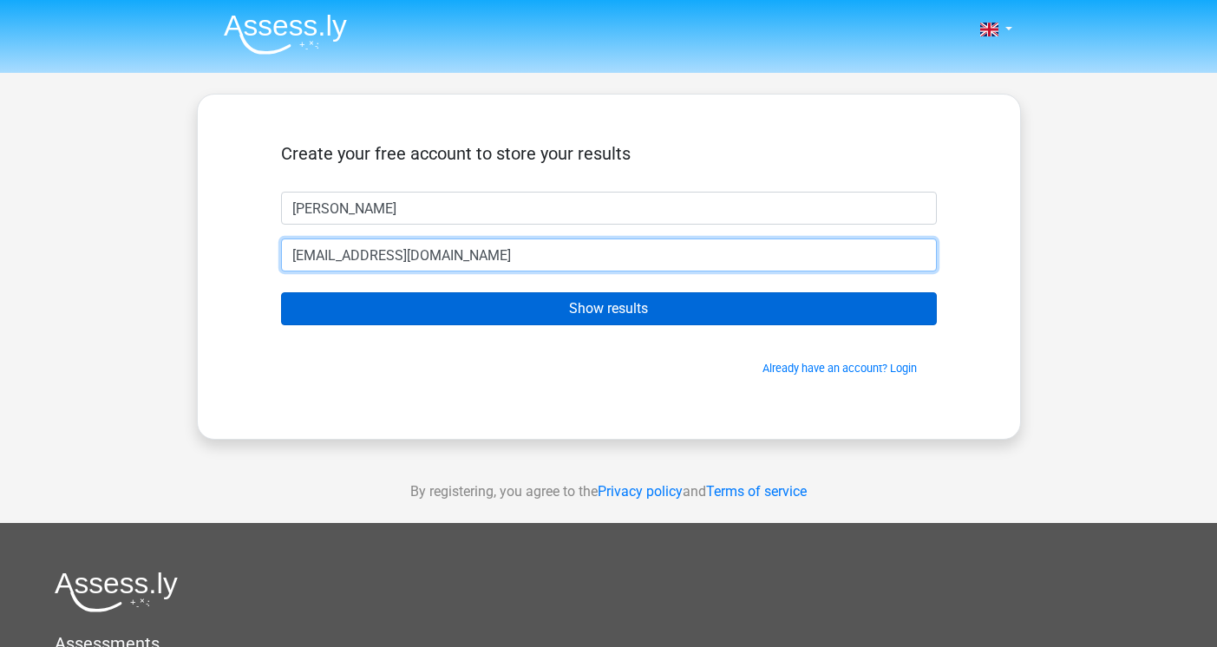
type input "[EMAIL_ADDRESS][DOMAIN_NAME]"
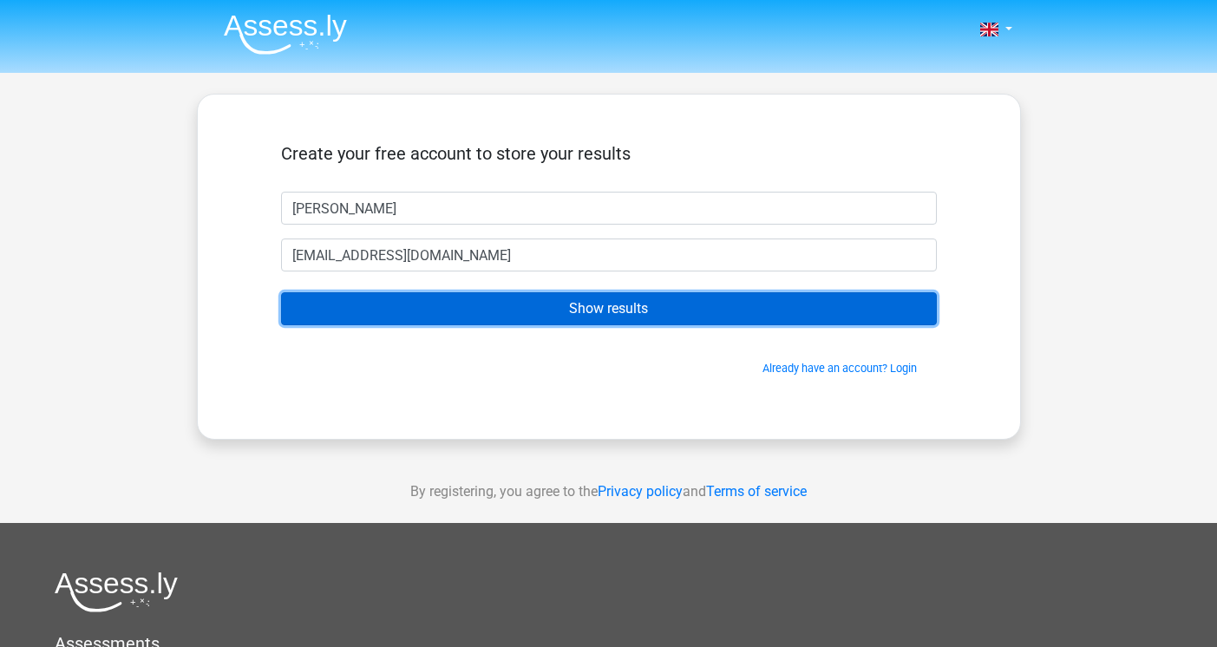
click at [565, 305] on input "Show results" at bounding box center [609, 308] width 656 height 33
